Goal: Task Accomplishment & Management: Complete application form

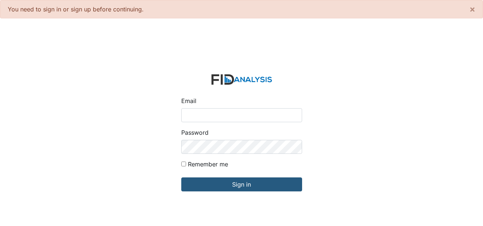
click at [216, 121] on input "Email" at bounding box center [241, 115] width 121 height 14
type input "[EMAIL_ADDRESS][DOMAIN_NAME]"
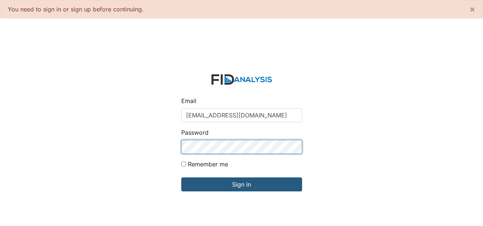
click at [181, 177] on input "Sign in" at bounding box center [241, 184] width 121 height 14
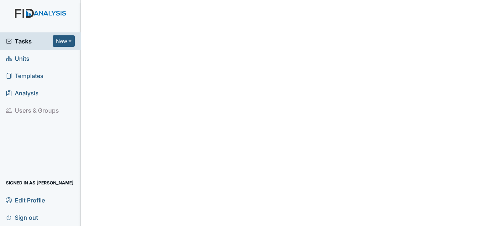
click at [20, 59] on span "Units" at bounding box center [18, 58] width 24 height 11
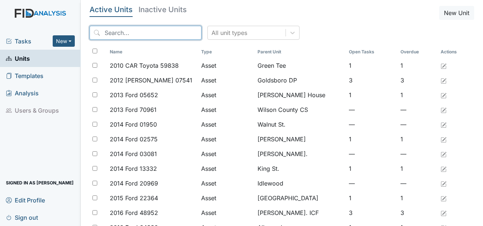
click at [127, 36] on input "search" at bounding box center [145, 33] width 112 height 14
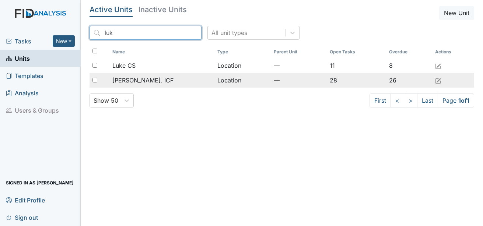
type input "luk"
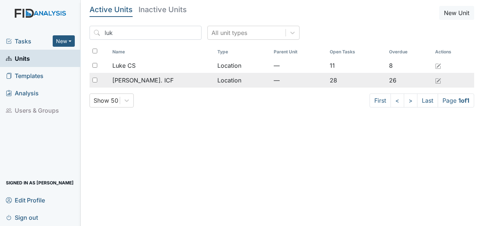
click at [142, 78] on span "[PERSON_NAME]. ICF" at bounding box center [142, 80] width 61 height 9
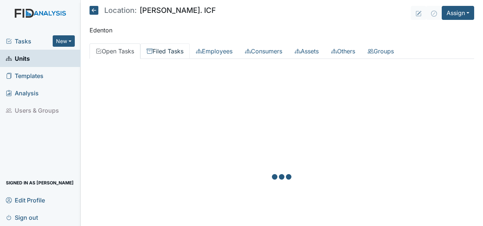
click at [169, 51] on link "Filed Tasks" at bounding box center [164, 50] width 49 height 15
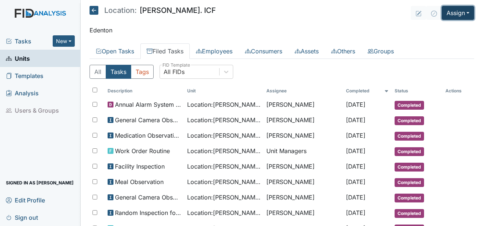
click at [452, 14] on button "Assign" at bounding box center [457, 13] width 32 height 14
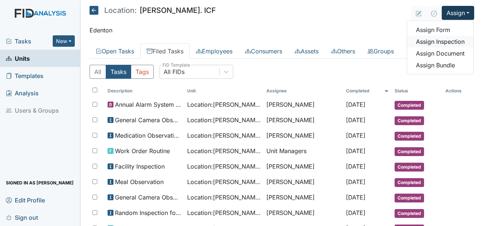
click at [437, 42] on link "Assign Inspection" at bounding box center [440, 42] width 66 height 12
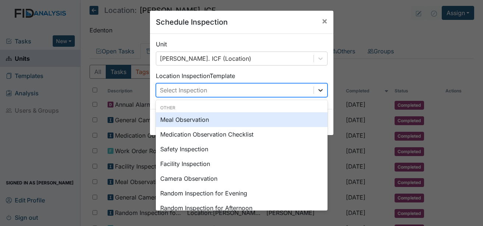
click at [320, 94] on div at bounding box center [320, 90] width 13 height 13
click at [197, 117] on div "Meal Observation" at bounding box center [242, 119] width 172 height 15
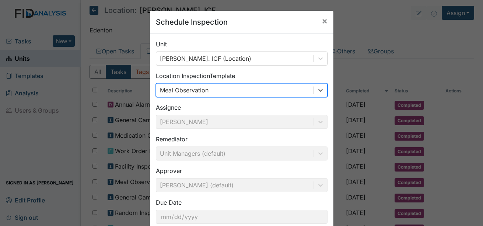
scroll to position [46, 0]
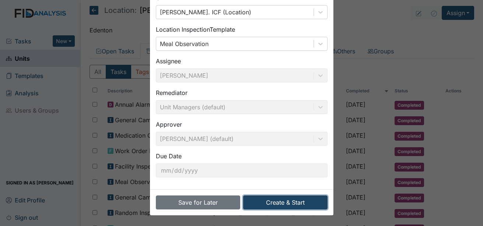
click at [282, 200] on button "Create & Start" at bounding box center [285, 202] width 84 height 14
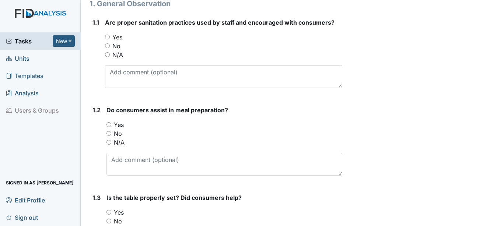
scroll to position [147, 0]
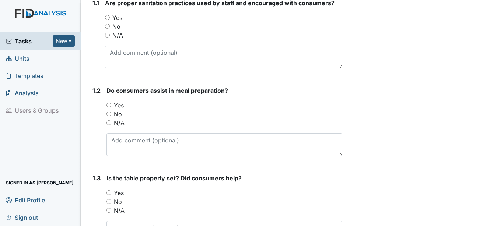
click at [117, 22] on label "No" at bounding box center [116, 26] width 8 height 9
click at [110, 24] on input "No" at bounding box center [107, 26] width 5 height 5
radio input "true"
click at [117, 13] on label "Yes" at bounding box center [117, 17] width 10 height 9
click at [110, 15] on input "Yes" at bounding box center [107, 17] width 5 height 5
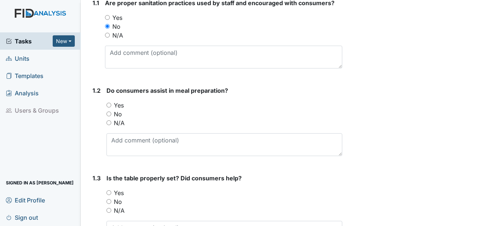
radio input "true"
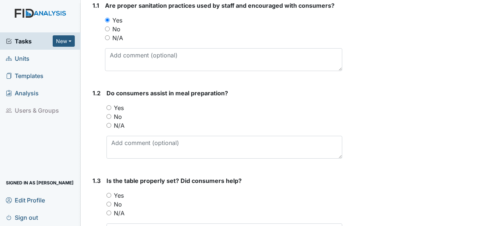
click at [122, 103] on label "Yes" at bounding box center [119, 107] width 10 height 9
click at [111, 105] on input "Yes" at bounding box center [108, 107] width 5 height 5
radio input "true"
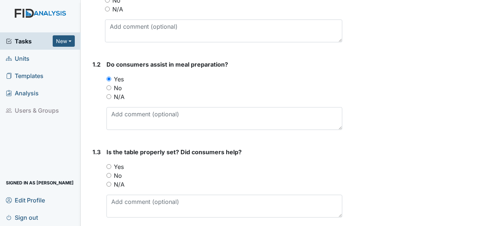
scroll to position [218, 0]
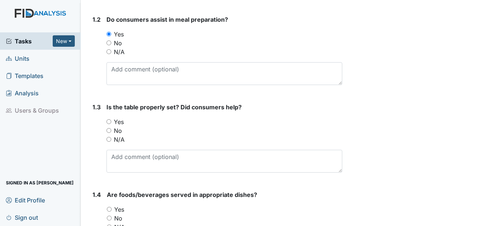
click at [119, 117] on label "Yes" at bounding box center [119, 121] width 10 height 9
click at [111, 119] on input "Yes" at bounding box center [108, 121] width 5 height 5
radio input "true"
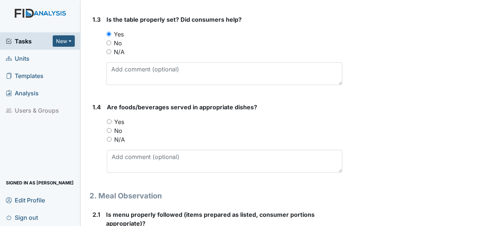
scroll to position [329, 0]
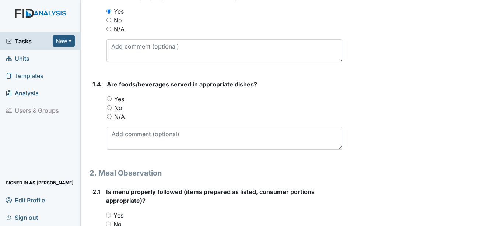
click at [117, 80] on div "Are foods/beverages served in appropriate dishes? You must select one of the be…" at bounding box center [224, 115] width 235 height 70
click at [117, 95] on label "Yes" at bounding box center [119, 99] width 10 height 9
click at [112, 96] on input "Yes" at bounding box center [109, 98] width 5 height 5
radio input "true"
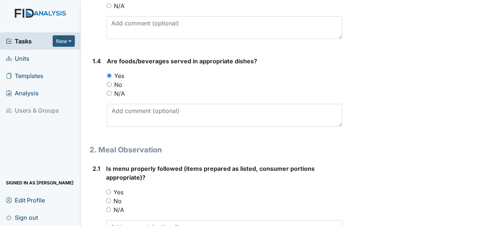
scroll to position [476, 0]
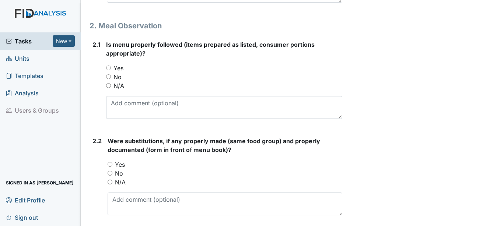
drag, startPoint x: 119, startPoint y: 49, endPoint x: 114, endPoint y: 68, distance: 19.6
click at [119, 64] on label "Yes" at bounding box center [118, 68] width 10 height 9
click at [111, 66] on input "Yes" at bounding box center [108, 68] width 5 height 5
radio input "true"
click at [118, 160] on label "Yes" at bounding box center [120, 164] width 10 height 9
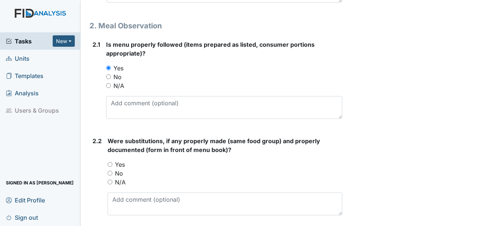
click at [112, 162] on input "Yes" at bounding box center [109, 164] width 5 height 5
radio input "true"
click at [121, 178] on label "N/A" at bounding box center [120, 182] width 11 height 9
click at [112, 180] on input "N/A" at bounding box center [109, 182] width 5 height 5
radio input "true"
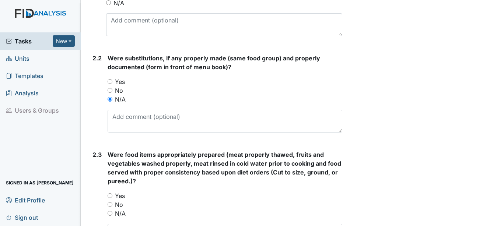
scroll to position [623, 0]
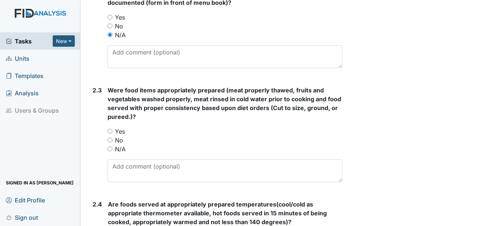
click at [120, 108] on div "Were food items appropriately prepared (meat properly thawed, fruits and vegeta…" at bounding box center [224, 134] width 234 height 96
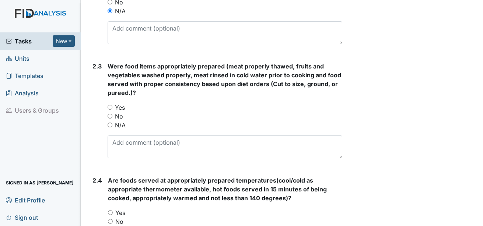
scroll to position [660, 0]
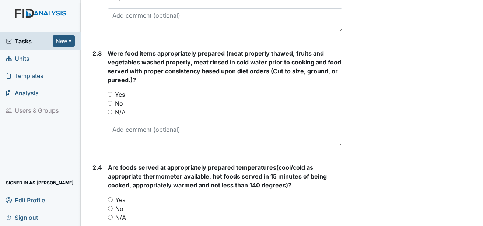
click at [121, 90] on label "Yes" at bounding box center [120, 94] width 10 height 9
click at [112, 92] on input "Yes" at bounding box center [109, 94] width 5 height 5
radio input "true"
click at [123, 195] on label "Yes" at bounding box center [120, 199] width 10 height 9
click at [113, 197] on input "Yes" at bounding box center [110, 199] width 5 height 5
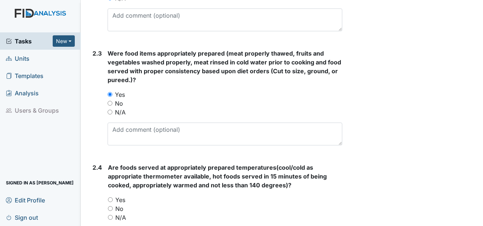
radio input "true"
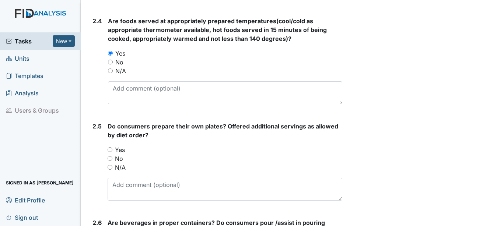
scroll to position [807, 0]
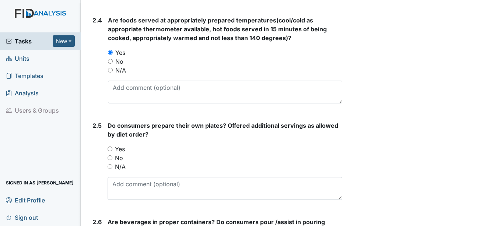
click at [121, 145] on label "Yes" at bounding box center [120, 149] width 10 height 9
click at [112, 146] on input "Yes" at bounding box center [109, 148] width 5 height 5
radio input "true"
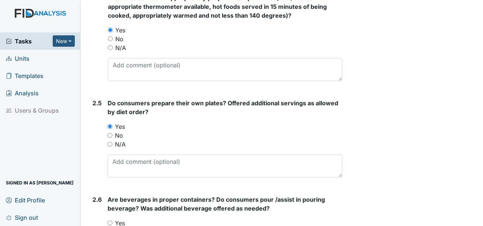
scroll to position [918, 0]
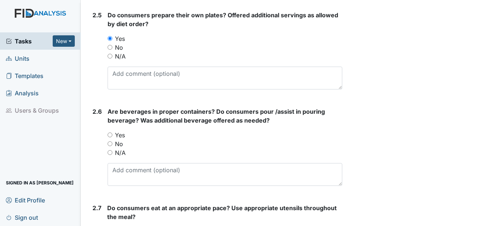
click at [120, 131] on label "Yes" at bounding box center [120, 135] width 10 height 9
click at [112, 133] on input "Yes" at bounding box center [109, 135] width 5 height 5
radio input "true"
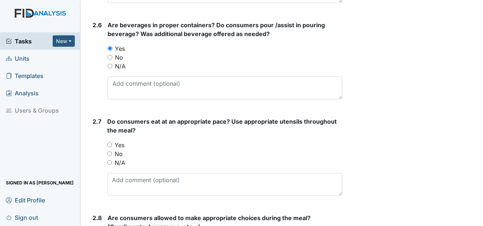
scroll to position [1028, 0]
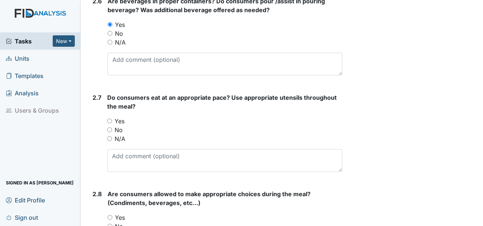
click at [120, 117] on label "Yes" at bounding box center [119, 121] width 10 height 9
click at [112, 119] on input "Yes" at bounding box center [109, 121] width 5 height 5
radio input "true"
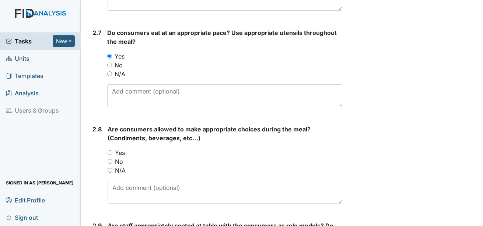
scroll to position [1102, 0]
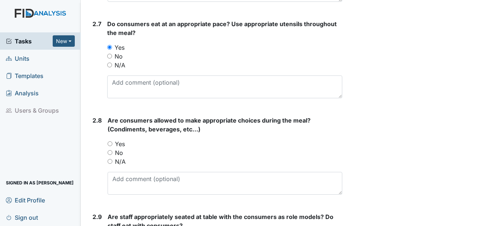
click at [119, 140] on label "Yes" at bounding box center [120, 144] width 10 height 9
click at [112, 141] on input "Yes" at bounding box center [109, 143] width 5 height 5
radio input "true"
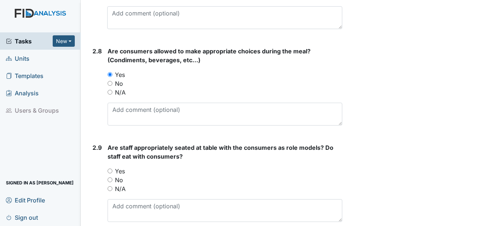
scroll to position [1212, 0]
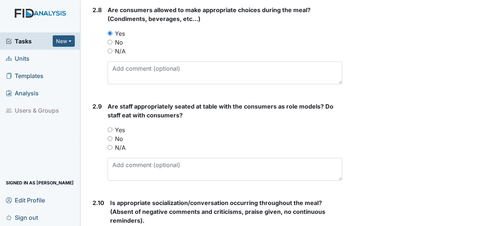
click at [121, 126] on label "Yes" at bounding box center [120, 130] width 10 height 9
click at [112, 127] on input "Yes" at bounding box center [109, 129] width 5 height 5
radio input "true"
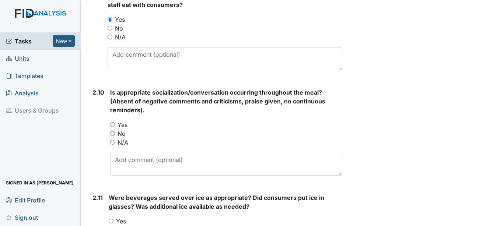
click at [121, 120] on label "Yes" at bounding box center [122, 124] width 10 height 9
click at [115, 122] on input "Yes" at bounding box center [112, 124] width 5 height 5
radio input "true"
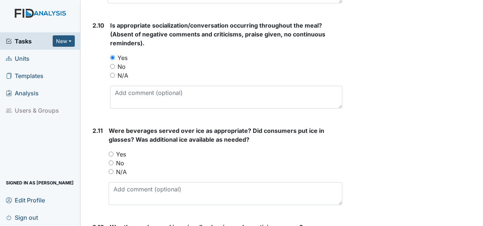
scroll to position [1396, 0]
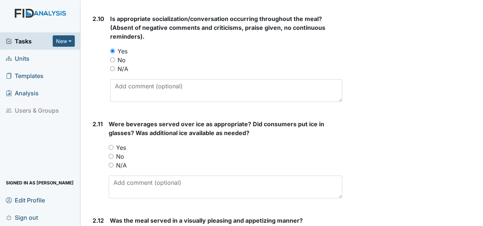
click at [123, 143] on label "Yes" at bounding box center [121, 147] width 10 height 9
click at [113, 145] on input "Yes" at bounding box center [111, 147] width 5 height 5
radio input "true"
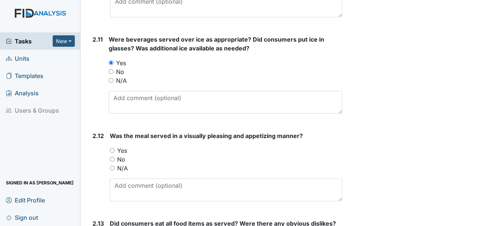
scroll to position [1507, 0]
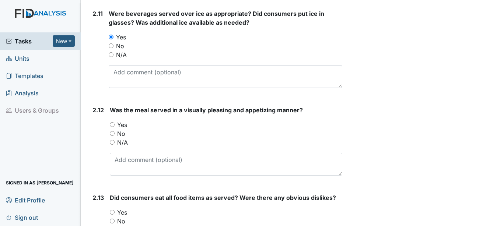
click at [120, 120] on label "Yes" at bounding box center [122, 124] width 10 height 9
click at [114, 122] on input "Yes" at bounding box center [112, 124] width 5 height 5
radio input "true"
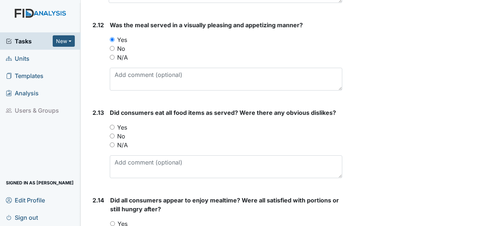
scroll to position [1617, 0]
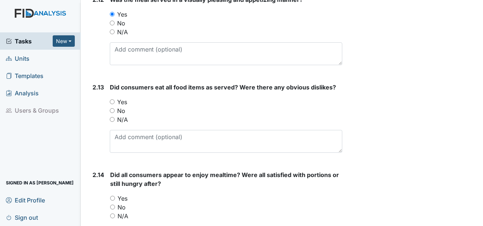
click at [122, 98] on label "Yes" at bounding box center [122, 102] width 10 height 9
click at [114, 99] on input "Yes" at bounding box center [112, 101] width 5 height 5
radio input "true"
click at [125, 194] on label "Yes" at bounding box center [122, 198] width 10 height 9
click at [115, 196] on input "Yes" at bounding box center [112, 198] width 5 height 5
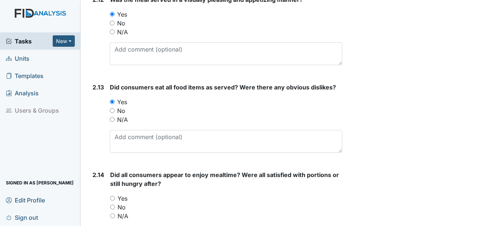
radio input "true"
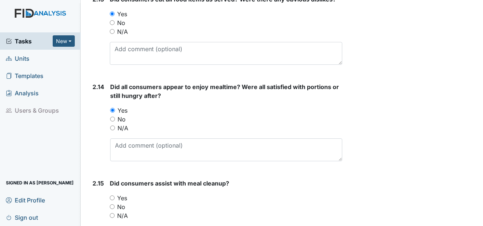
scroll to position [1764, 0]
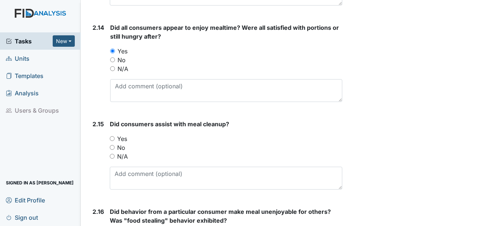
click at [123, 134] on label "Yes" at bounding box center [122, 138] width 10 height 9
click at [114, 136] on input "Yes" at bounding box center [112, 138] width 5 height 5
radio input "true"
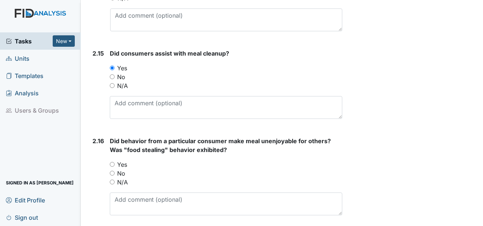
scroll to position [1838, 0]
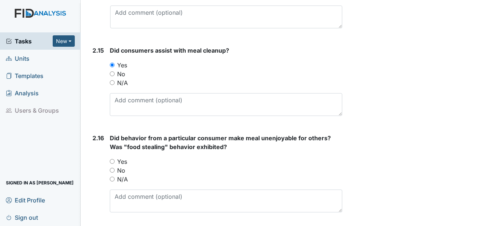
click at [125, 166] on div "No" at bounding box center [226, 170] width 232 height 9
click at [125, 158] on div "You must select one of the below options. Yes No N/A" at bounding box center [226, 170] width 232 height 27
drag, startPoint x: 125, startPoint y: 158, endPoint x: 124, endPoint y: 162, distance: 3.8
click at [124, 175] on label "N/A" at bounding box center [122, 179] width 11 height 9
click at [114, 177] on input "N/A" at bounding box center [112, 179] width 5 height 5
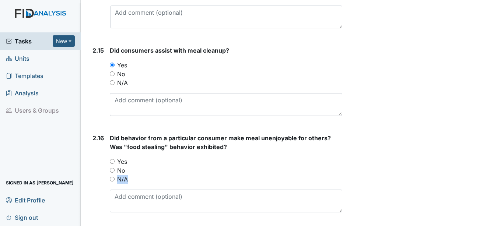
radio input "true"
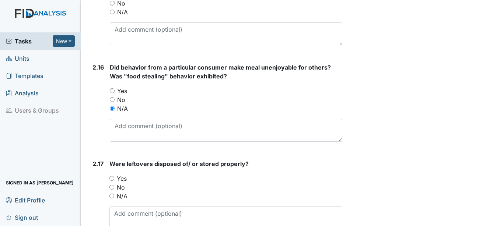
scroll to position [1911, 0]
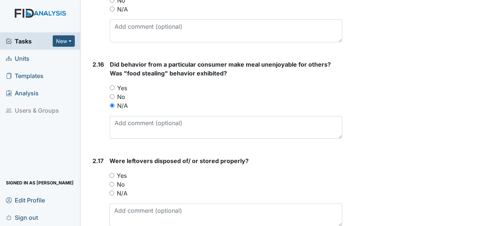
click at [124, 171] on label "Yes" at bounding box center [122, 175] width 10 height 9
click at [114, 173] on input "Yes" at bounding box center [111, 175] width 5 height 5
radio input "true"
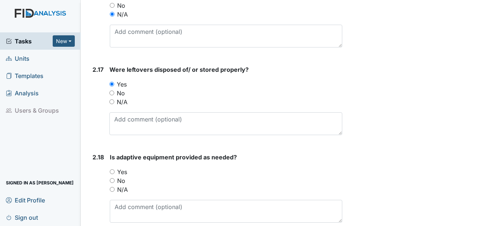
scroll to position [2022, 0]
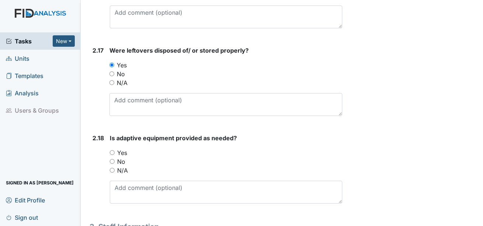
click at [123, 148] on label "Yes" at bounding box center [122, 152] width 10 height 9
click at [114, 150] on input "Yes" at bounding box center [112, 152] width 5 height 5
radio input "true"
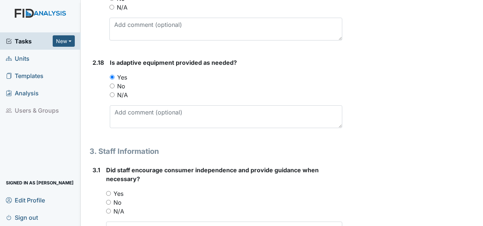
scroll to position [2132, 0]
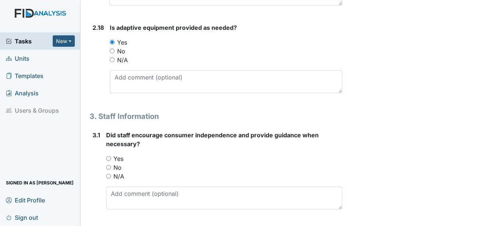
click at [121, 154] on label "Yes" at bounding box center [118, 158] width 10 height 9
click at [111, 156] on input "Yes" at bounding box center [108, 158] width 5 height 5
radio input "true"
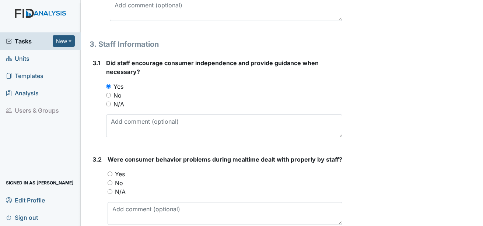
scroll to position [2206, 0]
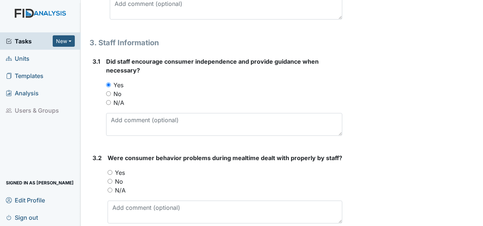
click at [121, 168] on label "Yes" at bounding box center [120, 172] width 10 height 9
click at [112, 170] on input "Yes" at bounding box center [109, 172] width 5 height 5
radio input "true"
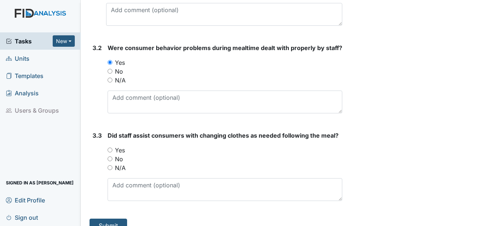
scroll to position [2316, 0]
click at [122, 145] on label "Yes" at bounding box center [120, 149] width 10 height 9
click at [112, 147] on input "Yes" at bounding box center [109, 149] width 5 height 5
radio input "true"
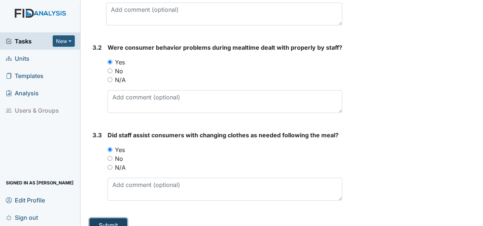
drag, startPoint x: 105, startPoint y: 209, endPoint x: 106, endPoint y: 206, distance: 4.1
drag, startPoint x: 110, startPoint y: 215, endPoint x: 111, endPoint y: 211, distance: 4.2
click at [110, 218] on button "Submit" at bounding box center [108, 225] width 38 height 14
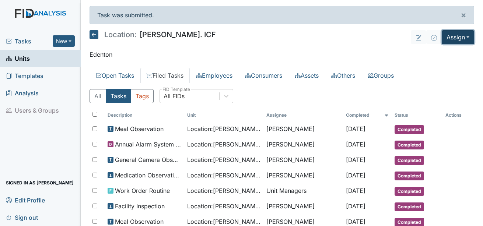
click at [462, 36] on button "Assign" at bounding box center [457, 37] width 32 height 14
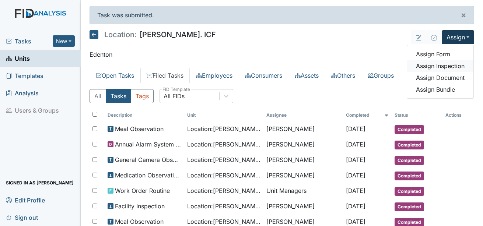
click at [438, 61] on link "Assign Inspection" at bounding box center [440, 66] width 66 height 12
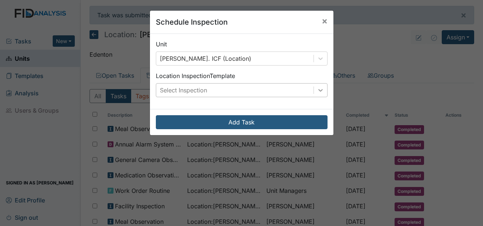
click at [321, 88] on div at bounding box center [320, 90] width 13 height 13
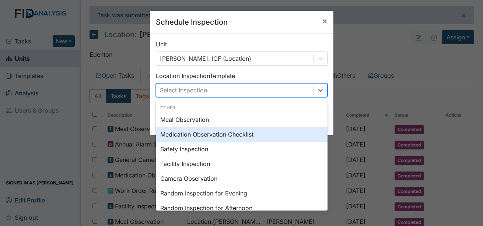
click at [218, 133] on div "Medication Observation Checklist" at bounding box center [242, 134] width 172 height 15
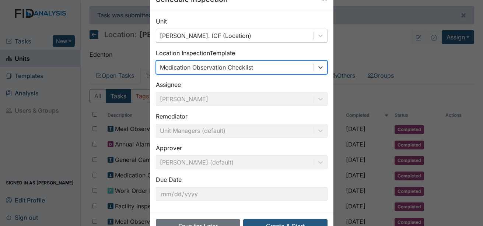
scroll to position [46, 0]
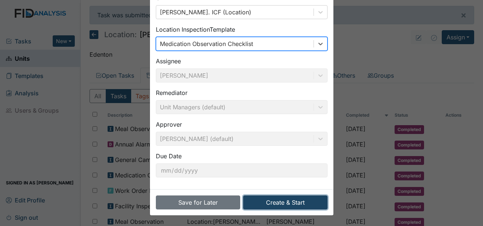
click at [265, 198] on button "Create & Start" at bounding box center [285, 202] width 84 height 14
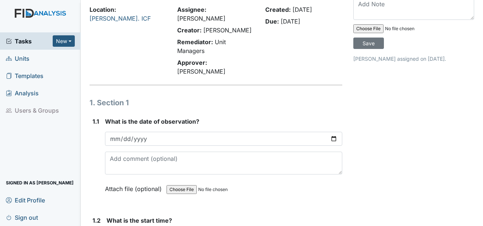
scroll to position [74, 0]
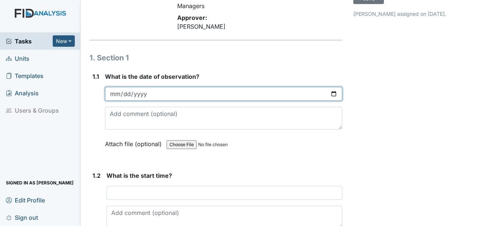
click at [116, 87] on input "date" at bounding box center [223, 94] width 237 height 14
type input "[DATE]"
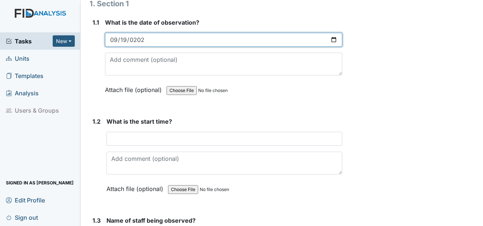
scroll to position [147, 0]
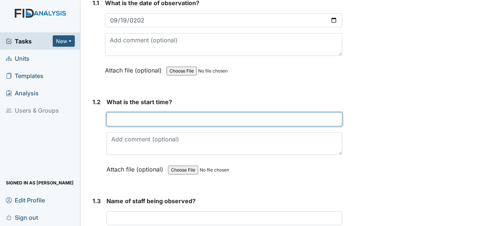
click at [133, 112] on input "text" at bounding box center [224, 119] width 236 height 14
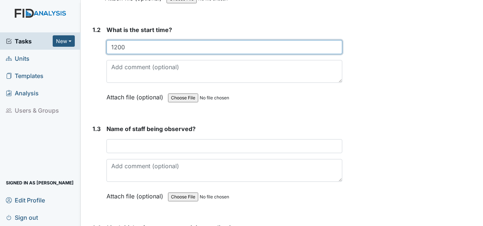
scroll to position [221, 0]
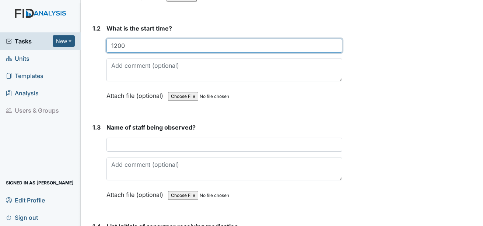
type input "1200"
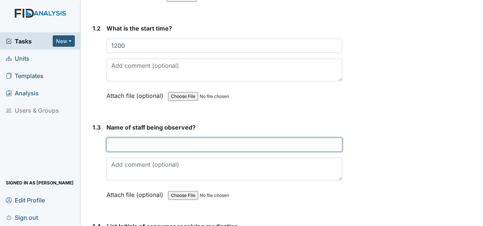
click at [140, 138] on input "text" at bounding box center [224, 145] width 236 height 14
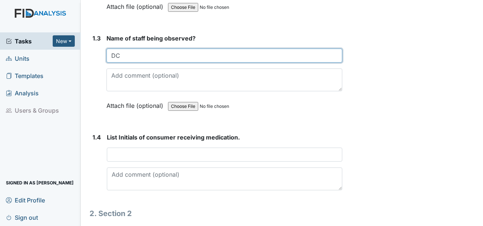
scroll to position [331, 0]
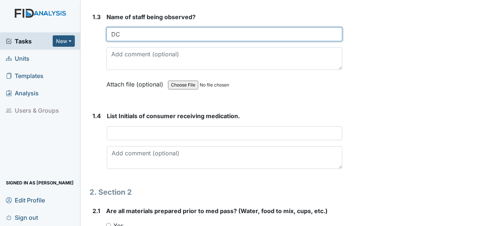
type input "DC"
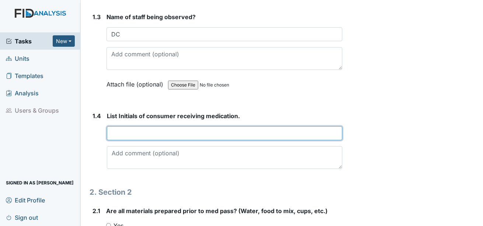
click at [135, 126] on input "text" at bounding box center [224, 133] width 235 height 14
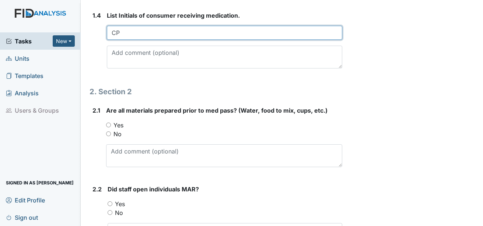
scroll to position [442, 0]
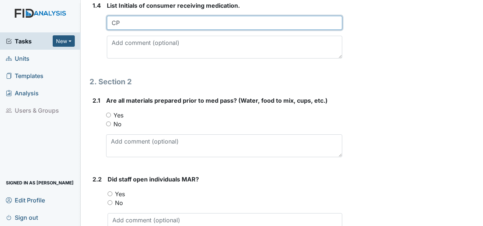
type input "CP"
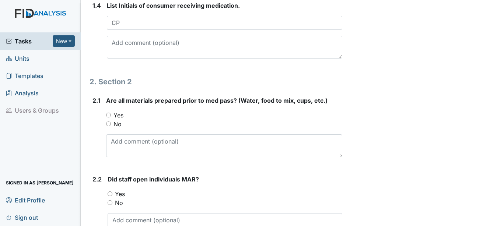
click at [122, 111] on label "Yes" at bounding box center [118, 115] width 10 height 9
click at [111, 113] on input "Yes" at bounding box center [108, 115] width 5 height 5
radio input "true"
click at [119, 190] on label "Yes" at bounding box center [120, 194] width 10 height 9
click at [112, 191] on input "Yes" at bounding box center [109, 193] width 5 height 5
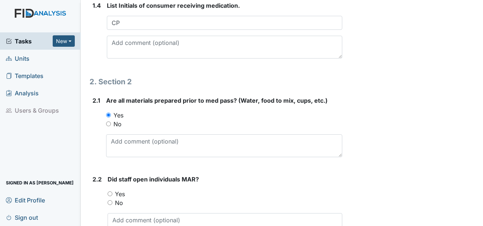
radio input "true"
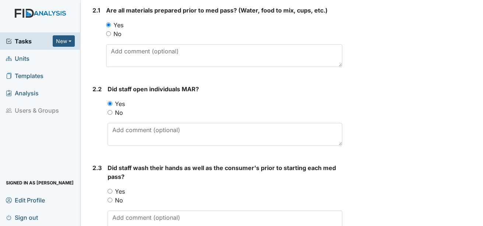
scroll to position [552, 0]
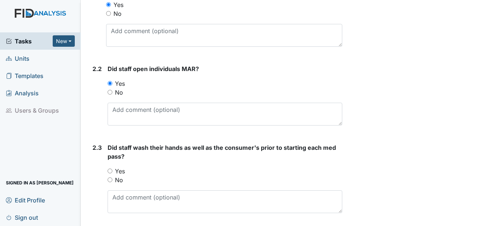
click at [120, 167] on label "Yes" at bounding box center [120, 171] width 10 height 9
click at [112, 169] on input "Yes" at bounding box center [109, 171] width 5 height 5
radio input "true"
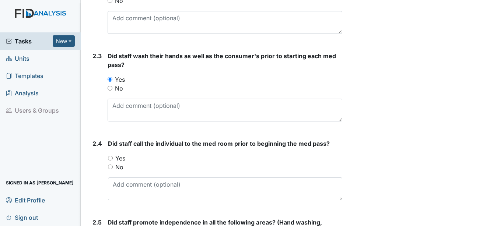
scroll to position [663, 0]
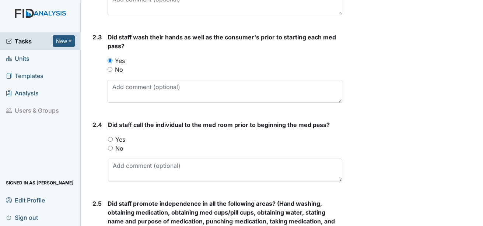
click at [121, 135] on label "Yes" at bounding box center [120, 139] width 10 height 9
click at [113, 137] on input "Yes" at bounding box center [110, 139] width 5 height 5
radio input "true"
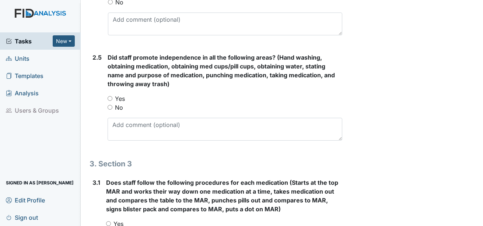
scroll to position [810, 0]
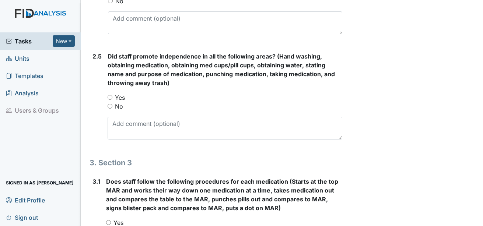
click at [120, 93] on label "Yes" at bounding box center [120, 97] width 10 height 9
click at [112, 95] on input "Yes" at bounding box center [109, 97] width 5 height 5
radio input "true"
click at [117, 218] on label "Yes" at bounding box center [118, 222] width 10 height 9
click at [111, 220] on input "Yes" at bounding box center [108, 222] width 5 height 5
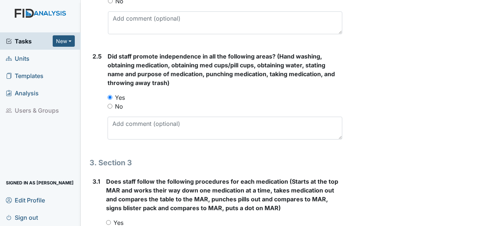
radio input "true"
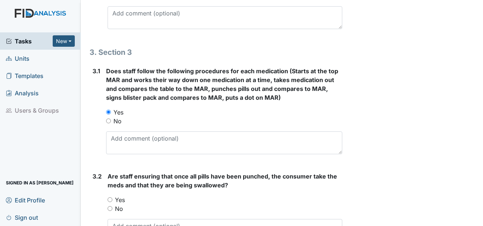
click at [119, 195] on label "Yes" at bounding box center [120, 199] width 10 height 9
click at [112, 197] on input "Yes" at bounding box center [109, 199] width 5 height 5
radio input "true"
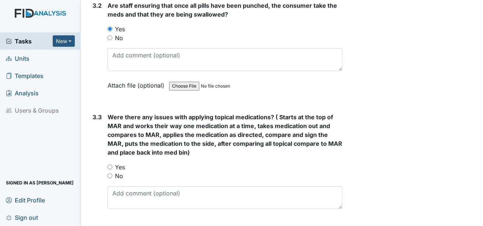
scroll to position [1104, 0]
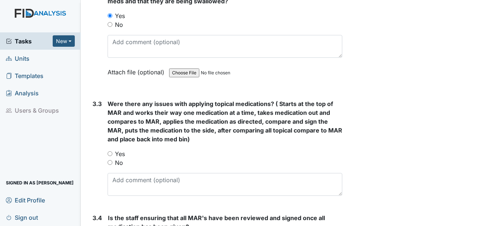
click at [124, 158] on div "No" at bounding box center [224, 162] width 234 height 9
click at [121, 158] on label "No" at bounding box center [119, 162] width 8 height 9
click at [112, 160] on input "No" at bounding box center [109, 162] width 5 height 5
radio input "true"
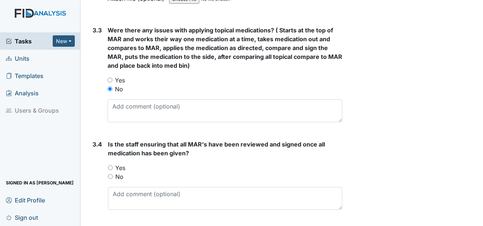
click at [120, 163] on label "Yes" at bounding box center [120, 167] width 10 height 9
click at [113, 165] on input "Yes" at bounding box center [110, 167] width 5 height 5
radio input "true"
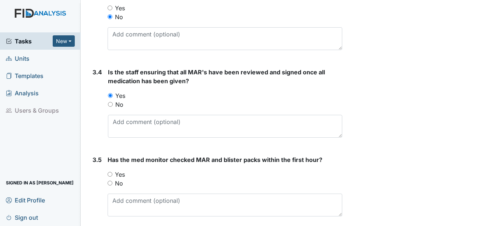
scroll to position [1251, 0]
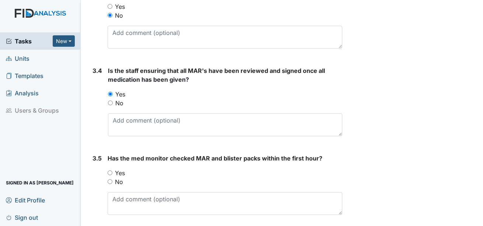
click at [119, 169] on label "Yes" at bounding box center [120, 173] width 10 height 9
click at [112, 170] on input "Yes" at bounding box center [109, 172] width 5 height 5
radio input "true"
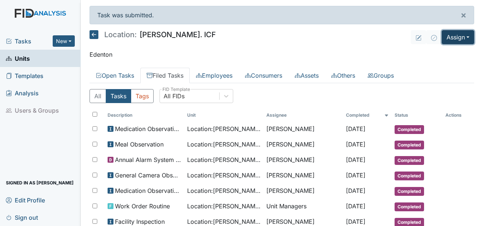
click at [461, 34] on button "Assign" at bounding box center [457, 37] width 32 height 14
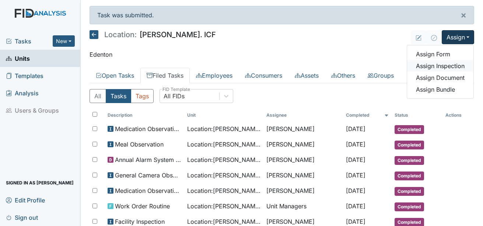
click at [437, 65] on link "Assign Inspection" at bounding box center [440, 66] width 66 height 12
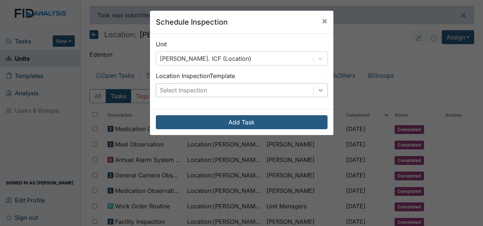
click at [321, 91] on div at bounding box center [320, 90] width 13 height 13
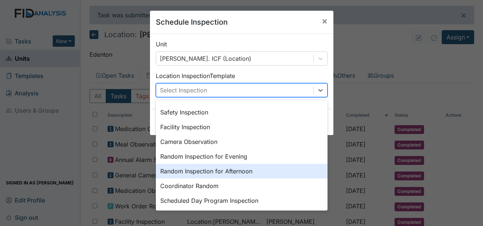
scroll to position [127, 0]
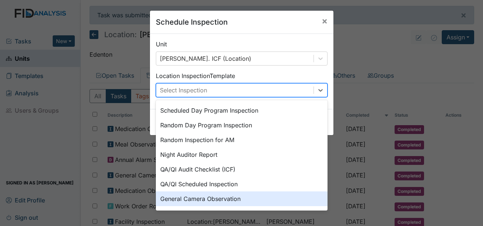
click at [197, 196] on div "General Camera Observation" at bounding box center [242, 198] width 172 height 15
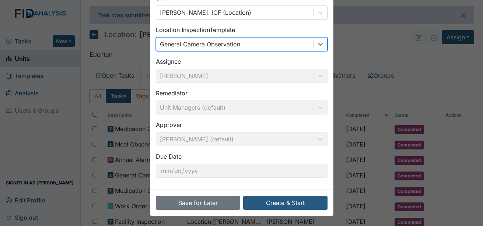
scroll to position [46, 0]
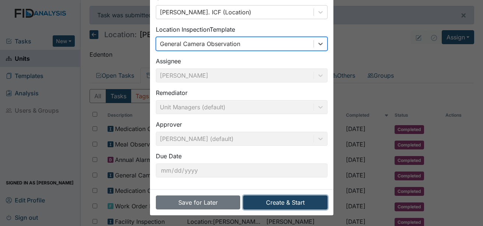
click at [290, 195] on button "Create & Start" at bounding box center [285, 202] width 84 height 14
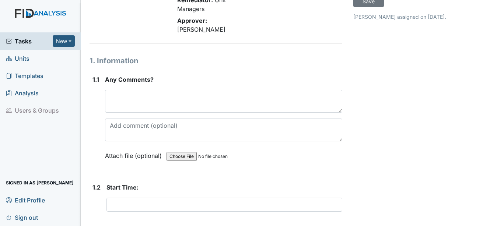
scroll to position [74, 0]
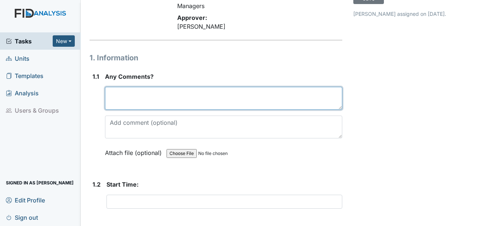
click at [136, 87] on textarea at bounding box center [223, 98] width 237 height 23
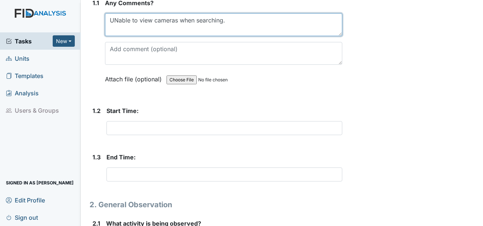
type textarea "UNable to view cameras when searching."
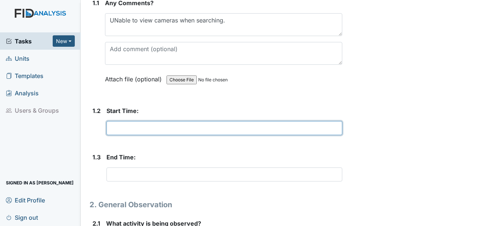
click at [133, 121] on input "text" at bounding box center [224, 128] width 236 height 14
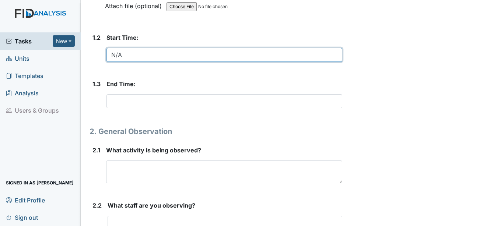
scroll to position [221, 0]
type input "N/A"
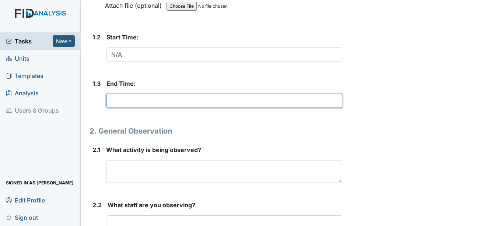
click at [120, 94] on input "text" at bounding box center [224, 101] width 236 height 14
type input "N/A"
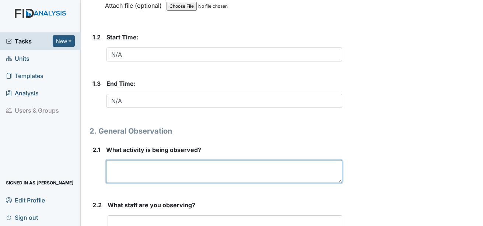
click at [133, 160] on textarea at bounding box center [224, 171] width 236 height 23
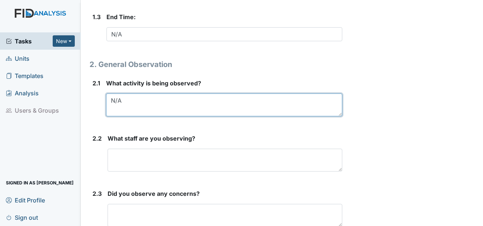
scroll to position [308, 0]
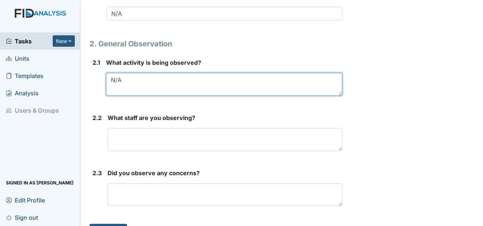
type textarea "N/A"
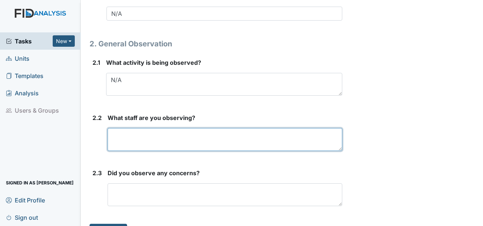
click at [127, 128] on textarea at bounding box center [224, 139] width 234 height 23
type textarea "N/A"
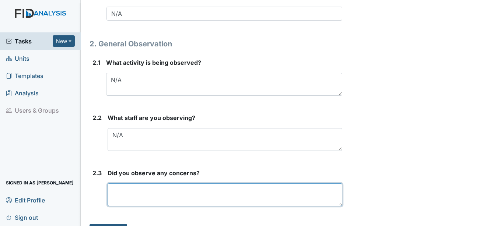
click at [135, 183] on textarea at bounding box center [224, 194] width 234 height 23
type textarea "N/A"
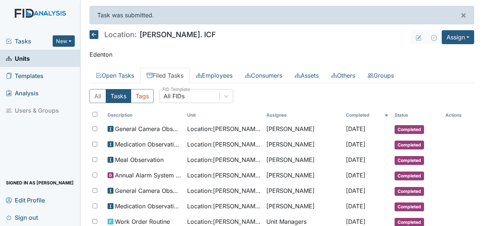
click at [96, 37] on icon at bounding box center [93, 34] width 9 height 9
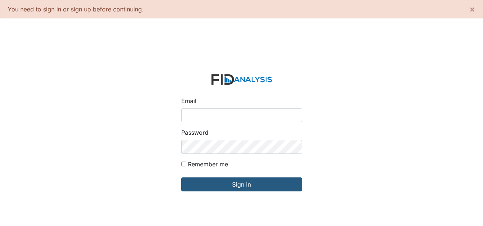
click at [253, 115] on input "Email" at bounding box center [241, 115] width 121 height 14
type input "[EMAIL_ADDRESS][DOMAIN_NAME]"
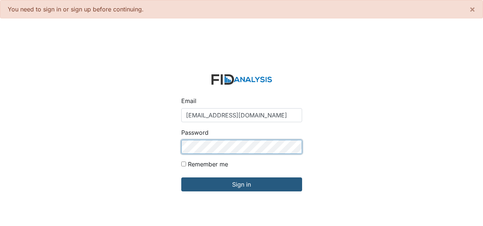
click at [181, 177] on input "Sign in" at bounding box center [241, 184] width 121 height 14
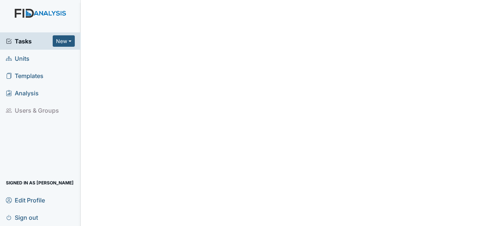
click at [18, 63] on span "Units" at bounding box center [18, 58] width 24 height 11
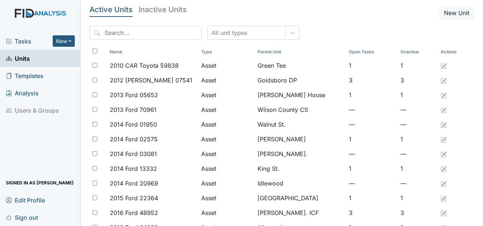
click at [27, 59] on span "Units" at bounding box center [18, 58] width 24 height 11
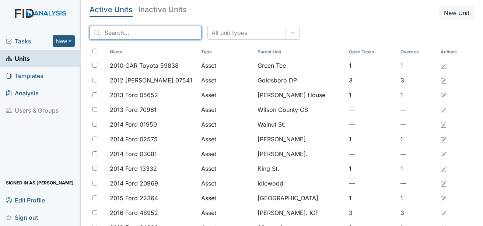
click at [127, 37] on input "search" at bounding box center [145, 33] width 112 height 14
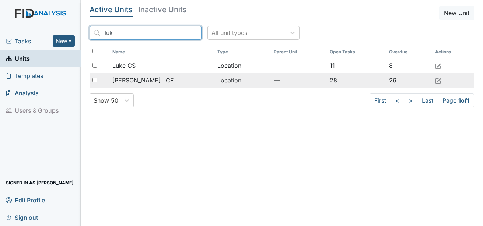
type input "luk"
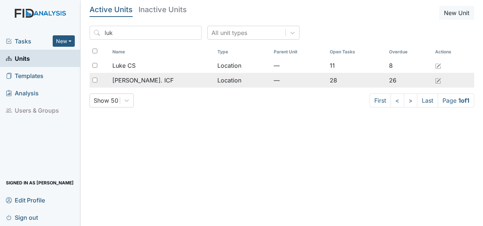
click at [149, 79] on div "[PERSON_NAME]. ICF" at bounding box center [161, 80] width 99 height 9
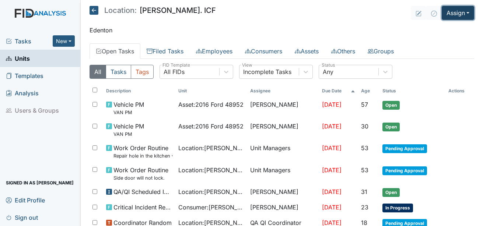
click at [461, 14] on button "Assign" at bounding box center [457, 13] width 32 height 14
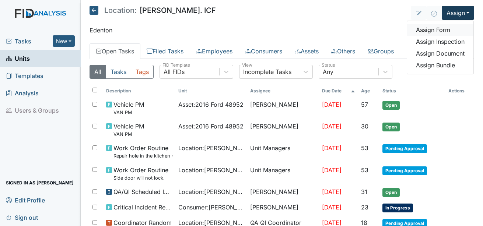
click at [427, 29] on link "Assign Form" at bounding box center [440, 30] width 66 height 12
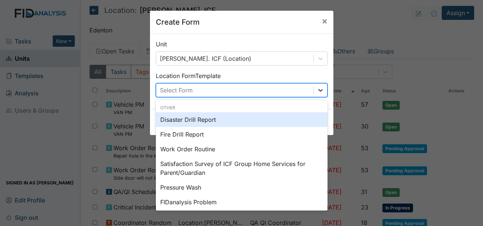
click at [322, 89] on div at bounding box center [320, 90] width 13 height 13
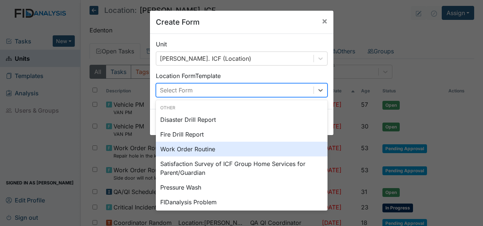
click at [207, 145] on div "Work Order Routine" at bounding box center [242, 149] width 172 height 15
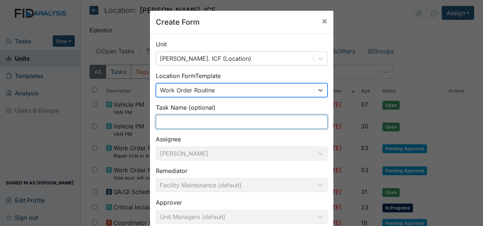
click at [181, 124] on input "text" at bounding box center [242, 122] width 172 height 14
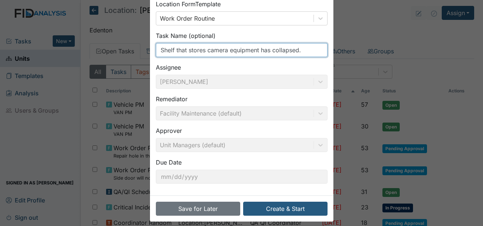
scroll to position [78, 0]
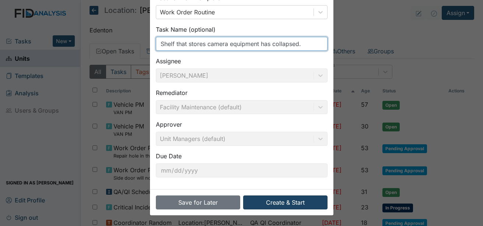
type input "Shelf that stores camera equipment has collapsed."
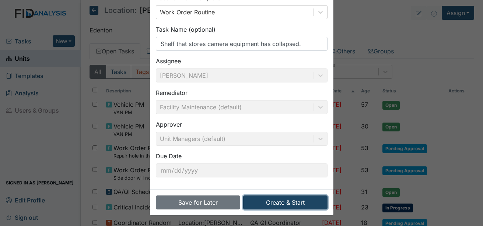
click at [275, 200] on button "Create & Start" at bounding box center [285, 202] width 84 height 14
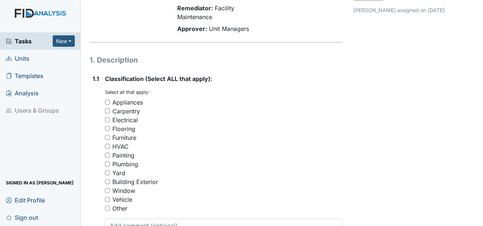
scroll to position [110, 0]
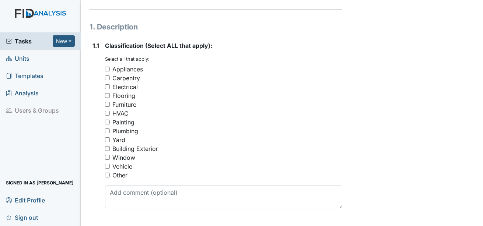
click at [127, 74] on div "Carpentry" at bounding box center [126, 78] width 28 height 9
click at [110, 75] on input "Carpentry" at bounding box center [107, 77] width 5 height 5
checkbox input "true"
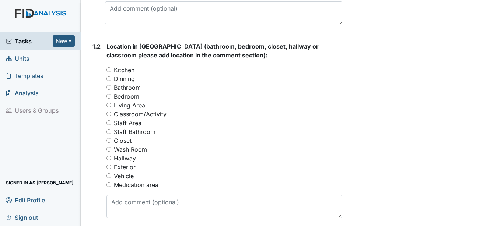
scroll to position [331, 0]
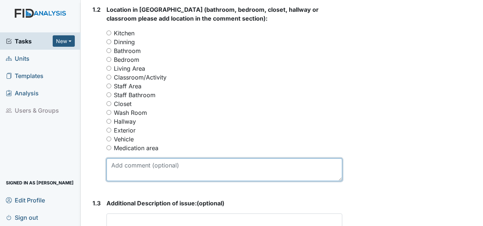
click at [125, 158] on textarea at bounding box center [224, 169] width 236 height 23
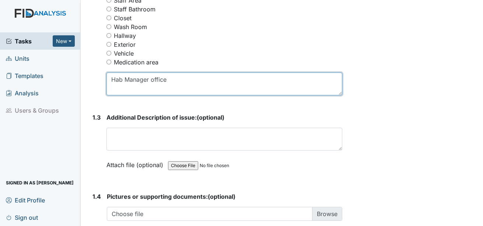
scroll to position [442, 0]
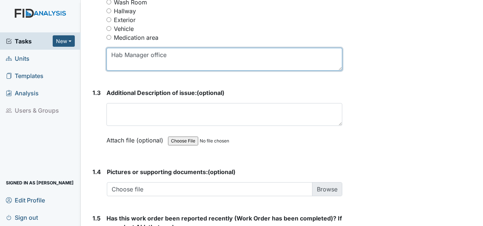
type textarea "Hab Manager office"
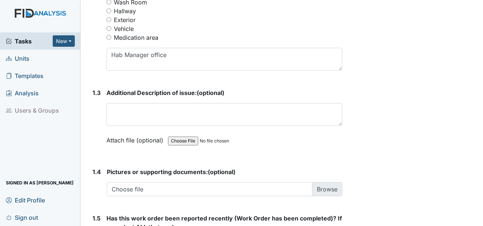
click at [183, 132] on input "file" at bounding box center [218, 141] width 100 height 18
type input "C:\fakepath\CAmera.jpg"
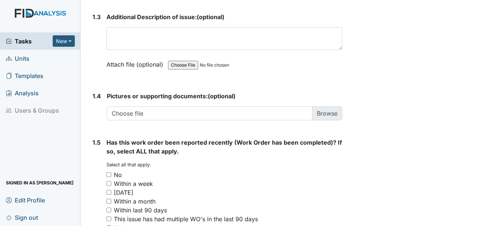
scroll to position [508, 0]
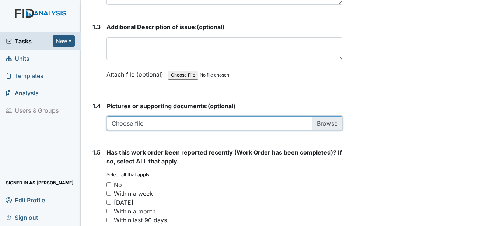
click at [327, 116] on input "file" at bounding box center [224, 123] width 235 height 14
type input "C:\fakepath\CAmera.jpg"
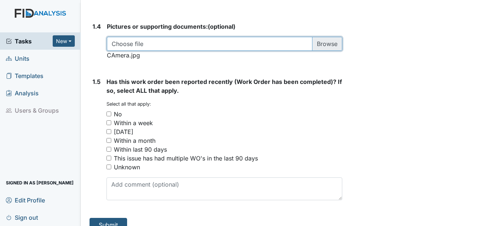
scroll to position [590, 0]
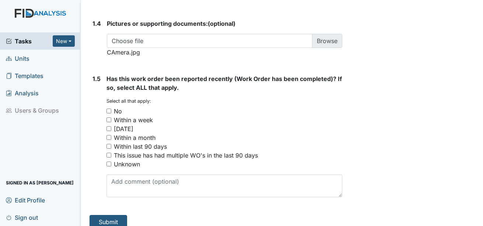
click at [115, 107] on div "No" at bounding box center [118, 111] width 8 height 9
click at [111, 109] on input "No" at bounding box center [108, 111] width 5 height 5
checkbox input "true"
click at [114, 215] on button "Submit" at bounding box center [108, 222] width 38 height 14
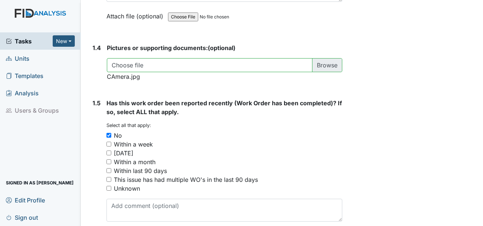
scroll to position [614, 0]
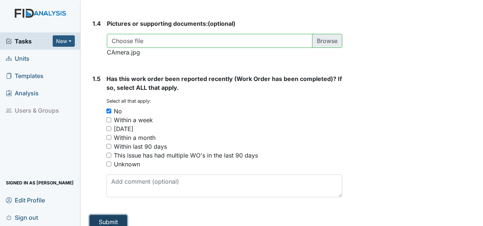
click at [113, 215] on button "Submit" at bounding box center [108, 222] width 38 height 14
click at [114, 215] on button "Submit" at bounding box center [108, 222] width 38 height 14
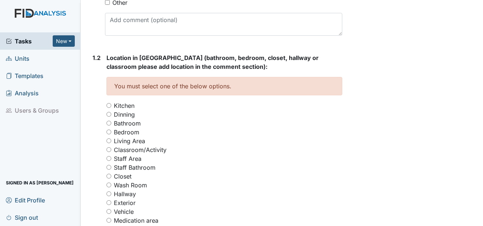
scroll to position [320, 0]
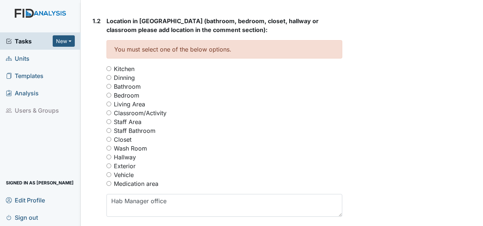
click at [133, 117] on label "Staff Area" at bounding box center [128, 121] width 28 height 9
click at [111, 119] on input "Staff Area" at bounding box center [108, 121] width 5 height 5
radio input "true"
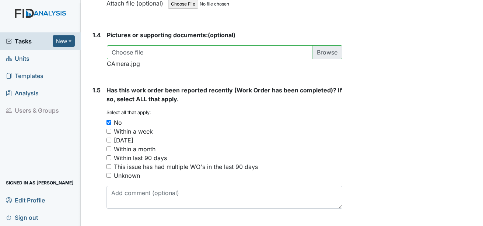
scroll to position [614, 0]
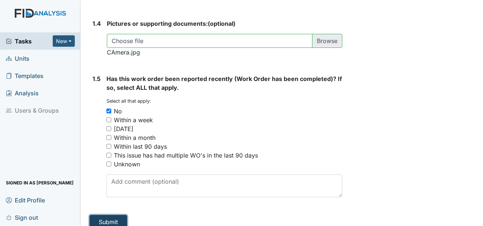
click at [115, 215] on button "Submit" at bounding box center [108, 222] width 38 height 14
